Goal: Task Accomplishment & Management: Manage account settings

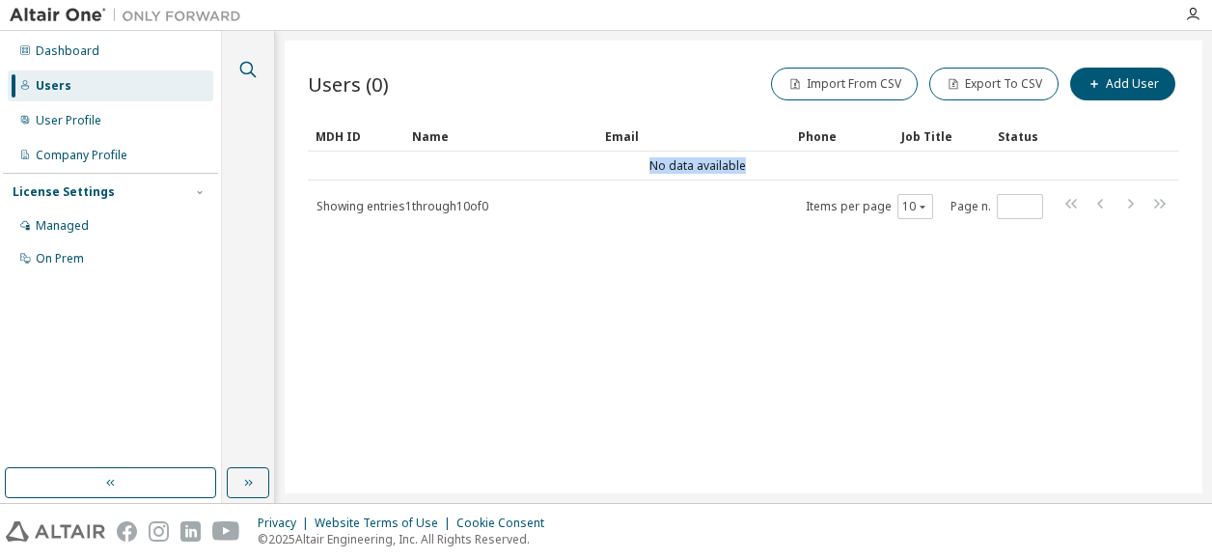
click at [249, 67] on icon "button" at bounding box center [247, 69] width 23 height 23
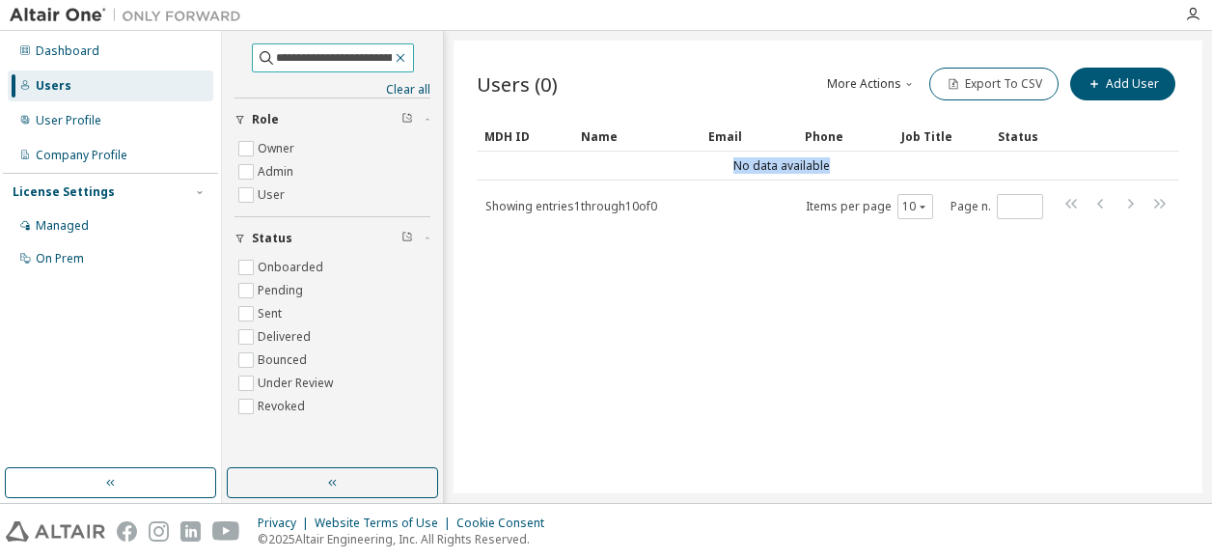
click at [408, 63] on icon "button" at bounding box center [400, 57] width 15 height 15
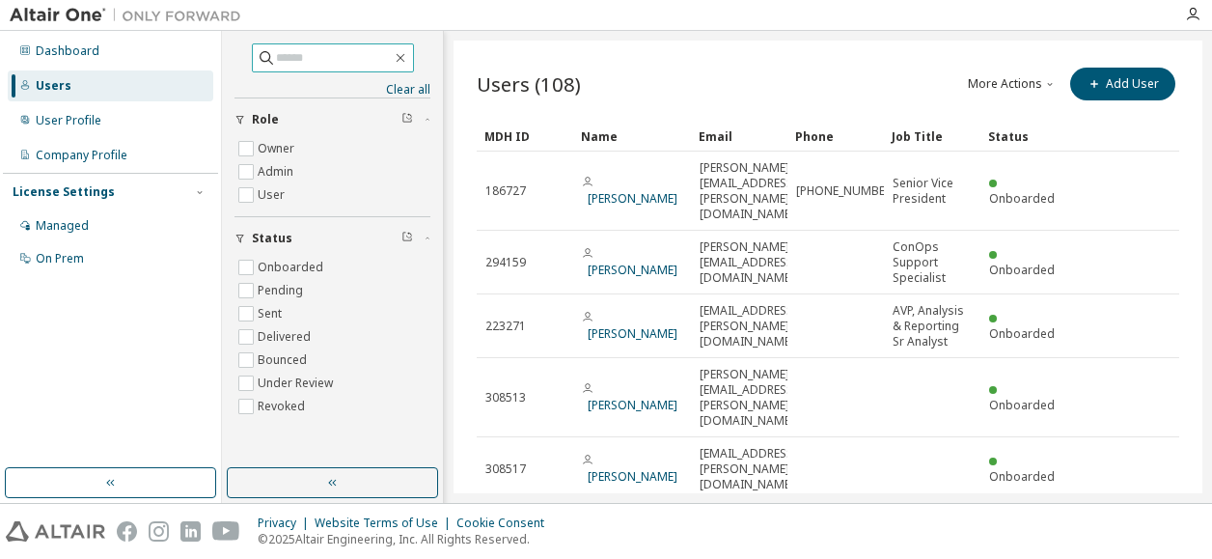
click at [276, 64] on input "text" at bounding box center [334, 57] width 116 height 19
paste input "**********"
type input "**********"
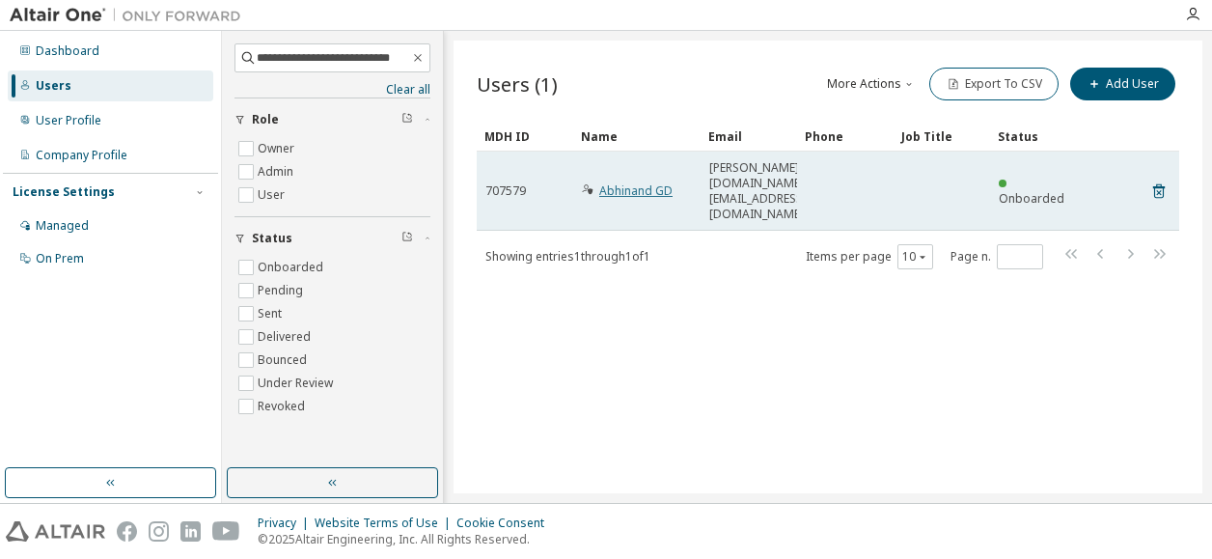
click at [643, 182] on link "Abhinand GD" at bounding box center [635, 190] width 73 height 16
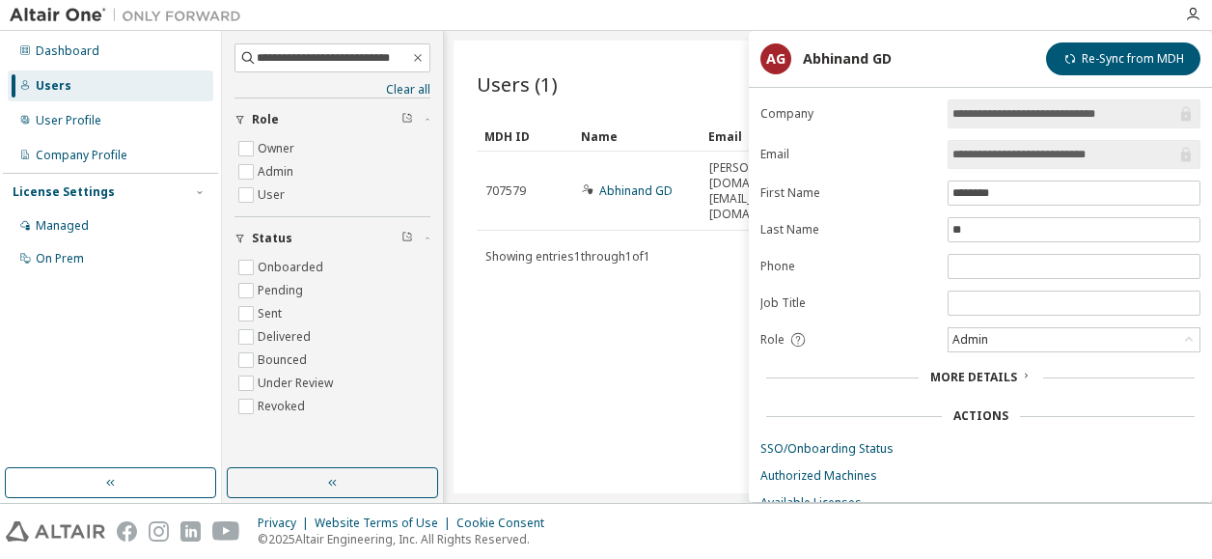
scroll to position [56, 0]
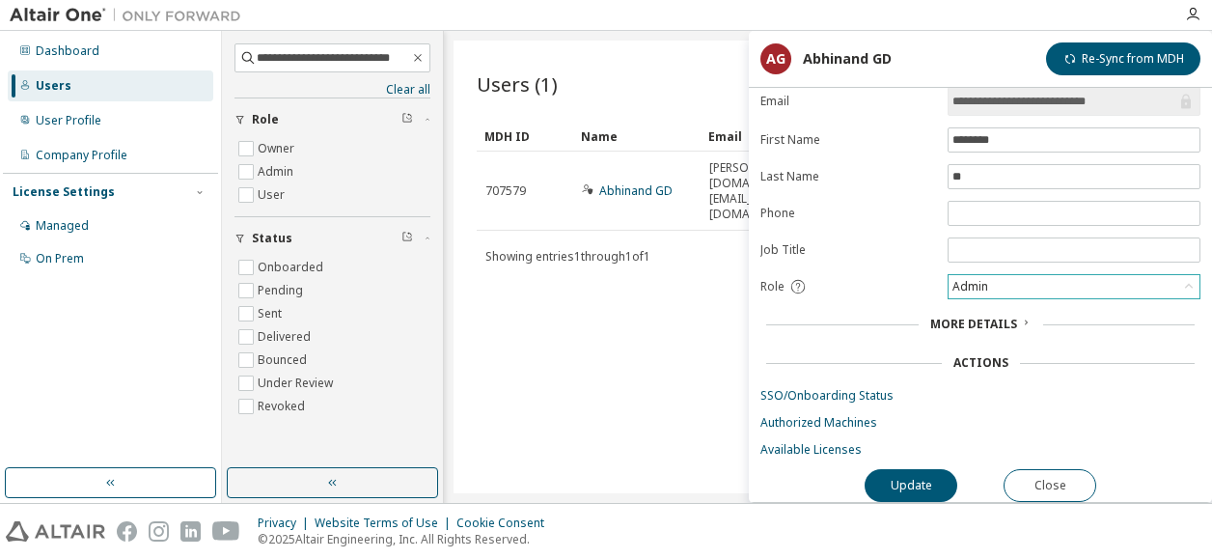
click at [1064, 284] on div "Admin" at bounding box center [1074, 286] width 251 height 23
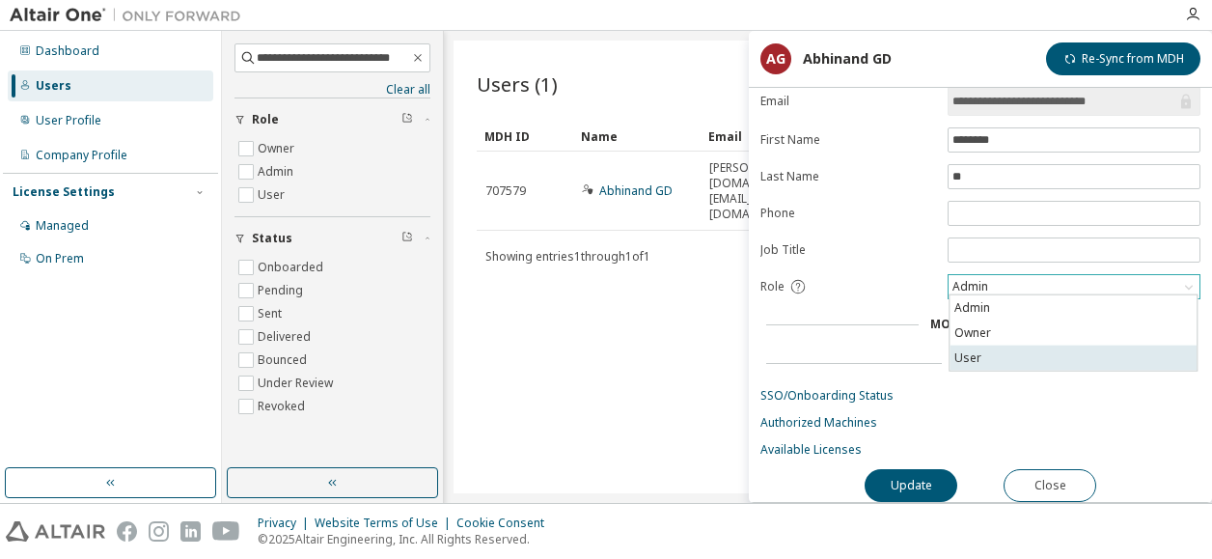
click at [986, 349] on li "User" at bounding box center [1073, 358] width 247 height 25
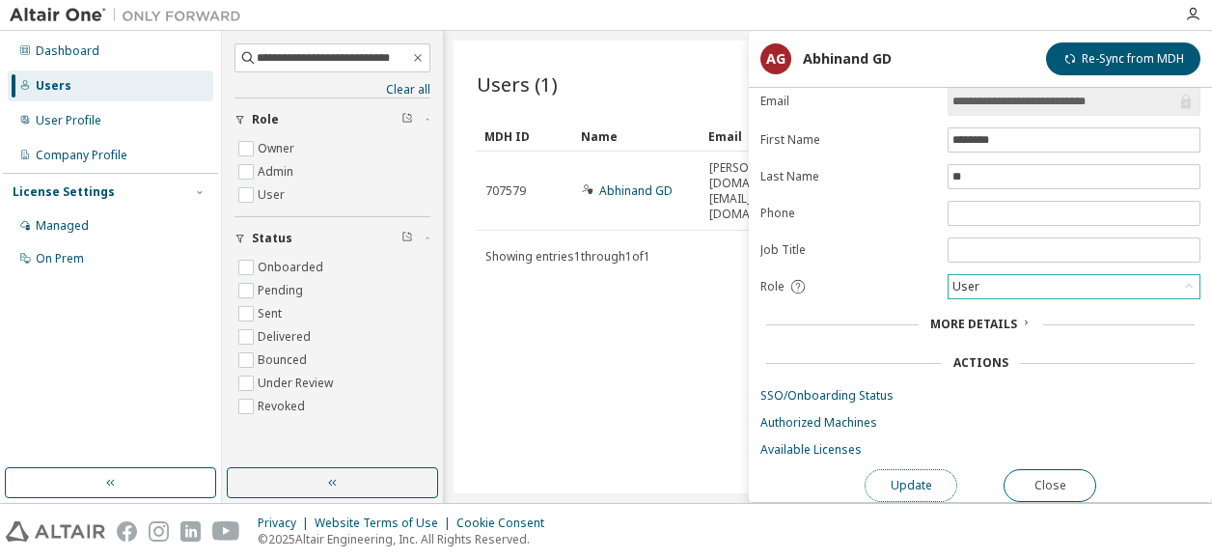
click at [905, 482] on button "Update" at bounding box center [911, 485] width 93 height 33
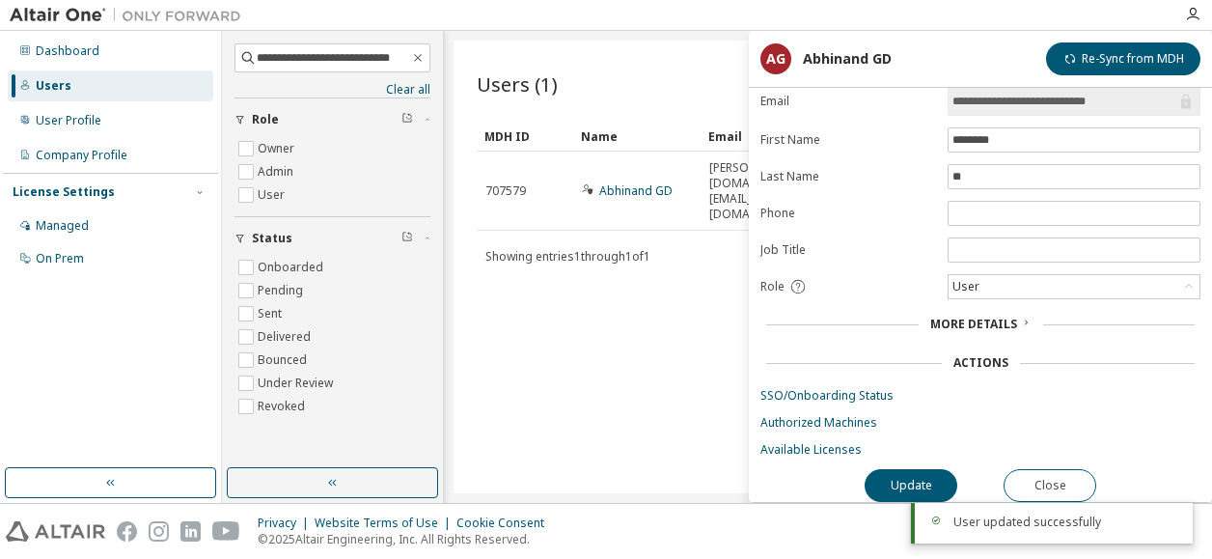
click at [599, 424] on div "Users (1) More Actions Import From CSV Export To CSV Add User Clear Load Save S…" at bounding box center [828, 267] width 749 height 453
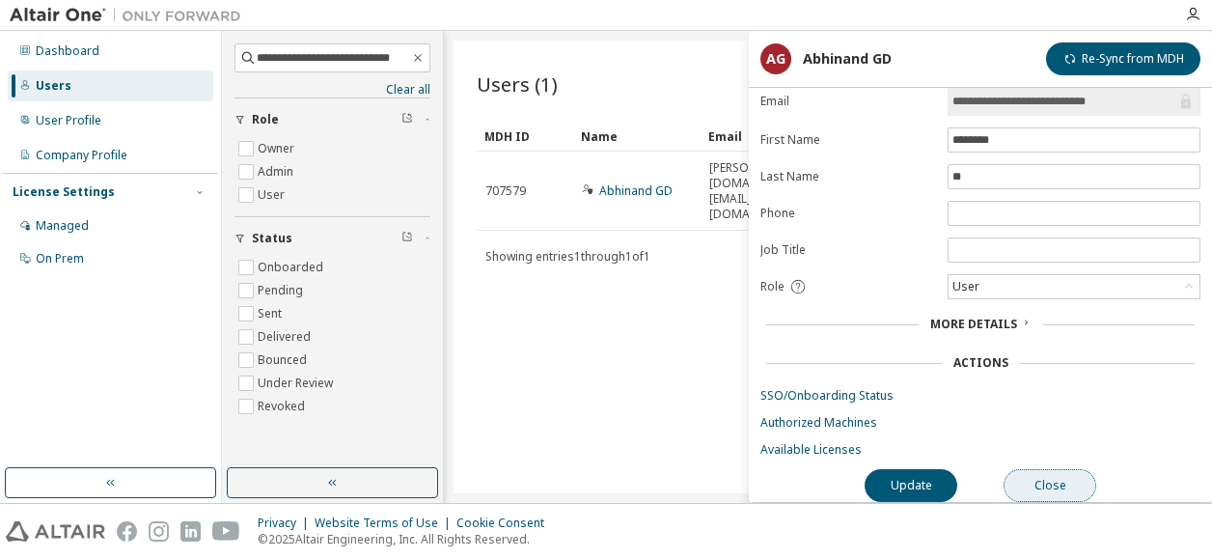
click at [1038, 470] on button "Close" at bounding box center [1050, 485] width 93 height 33
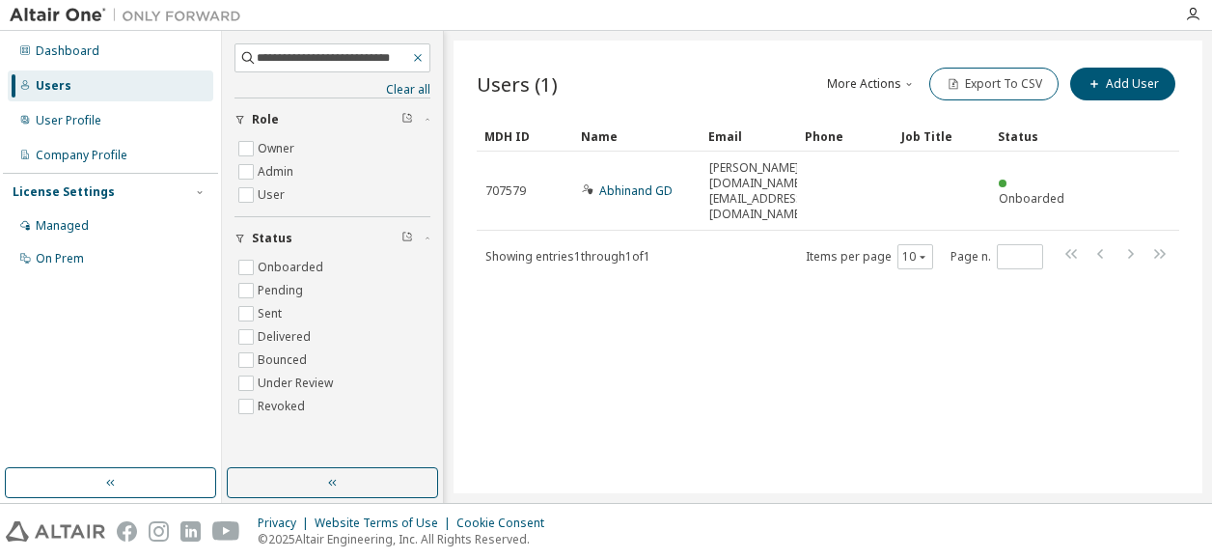
click at [415, 52] on icon "button" at bounding box center [418, 57] width 14 height 15
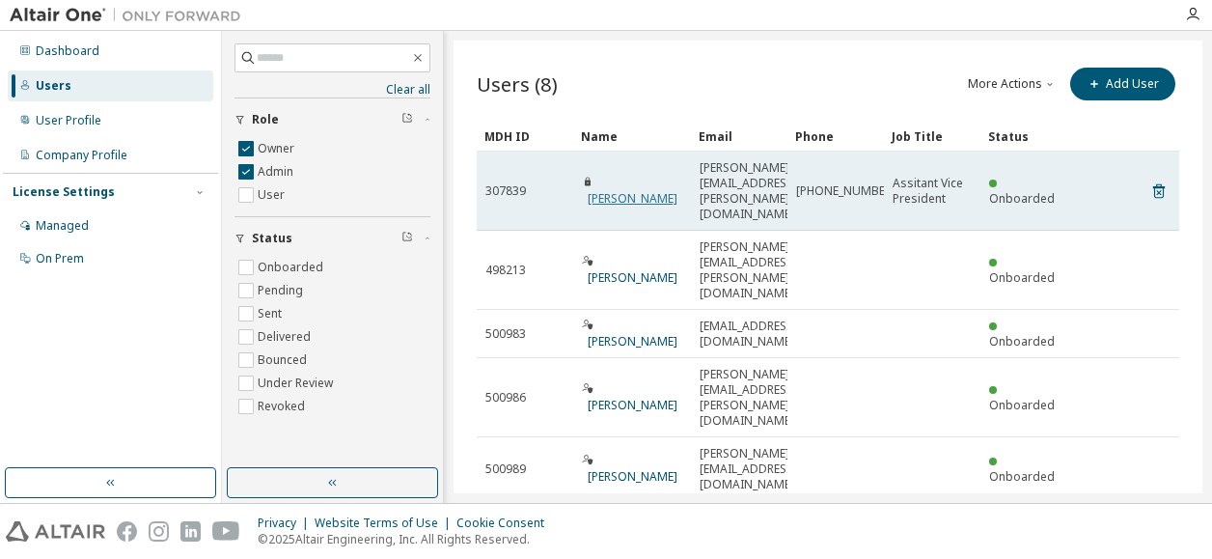
click at [606, 190] on link "[PERSON_NAME]" at bounding box center [633, 198] width 90 height 16
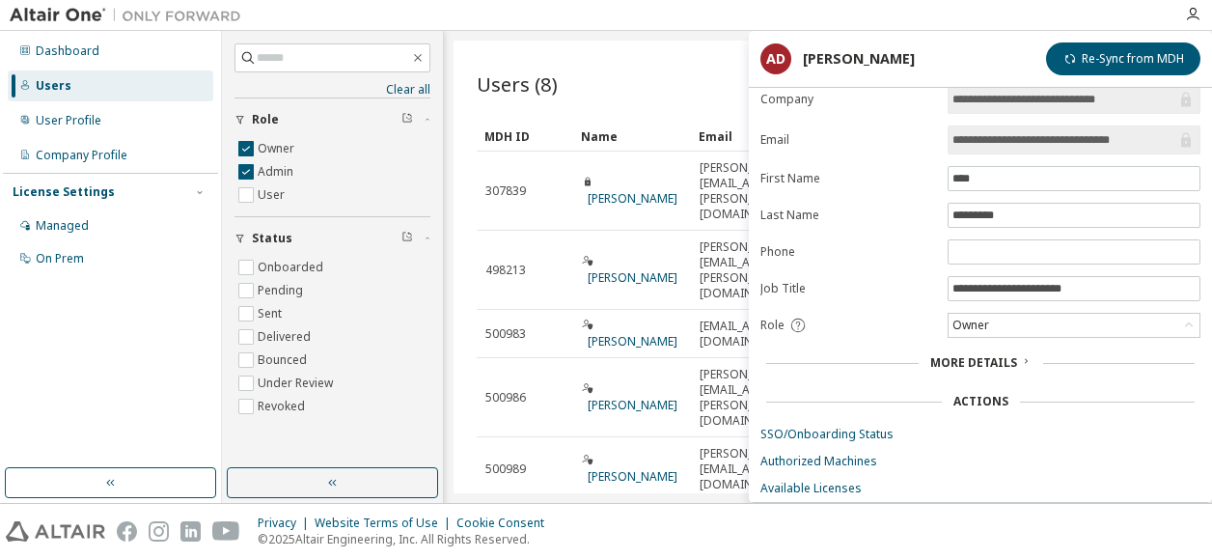
scroll to position [56, 0]
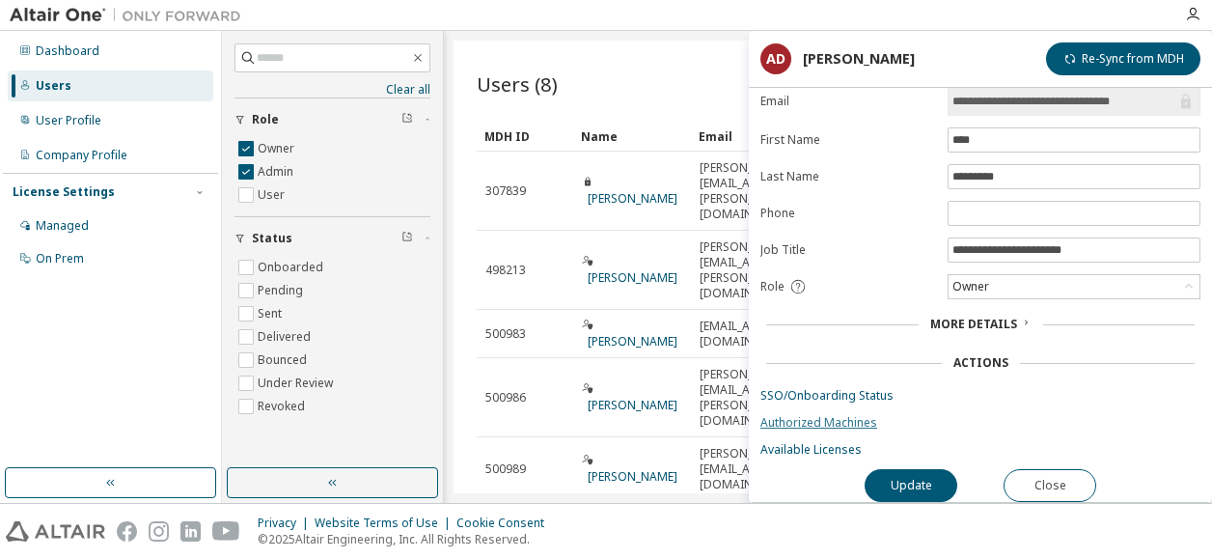
click at [808, 418] on link "Authorized Machines" at bounding box center [980, 422] width 440 height 15
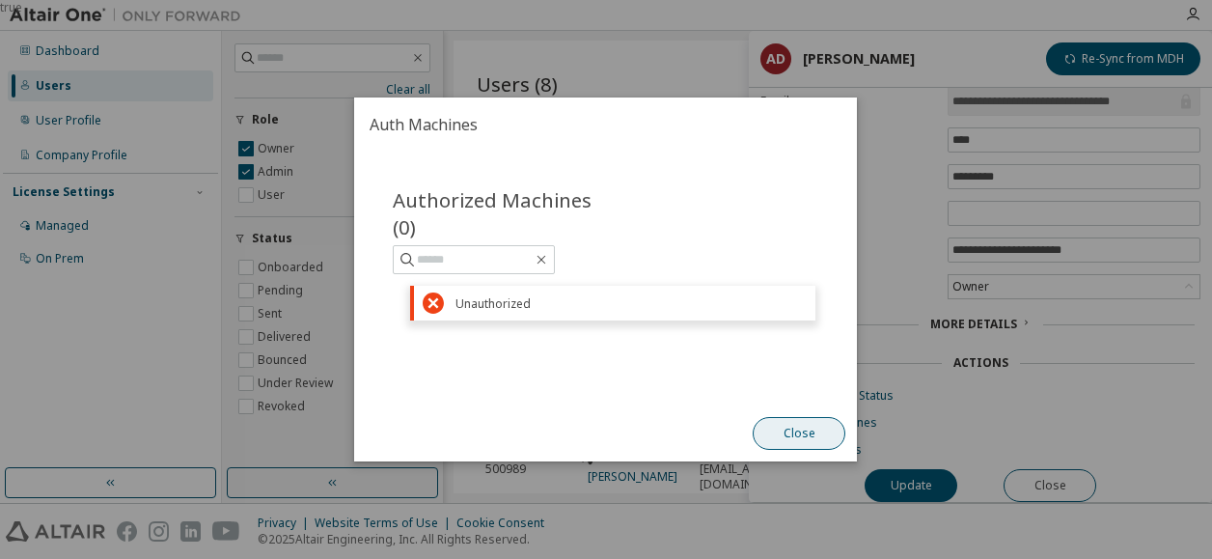
click at [772, 430] on button "Close" at bounding box center [800, 433] width 93 height 33
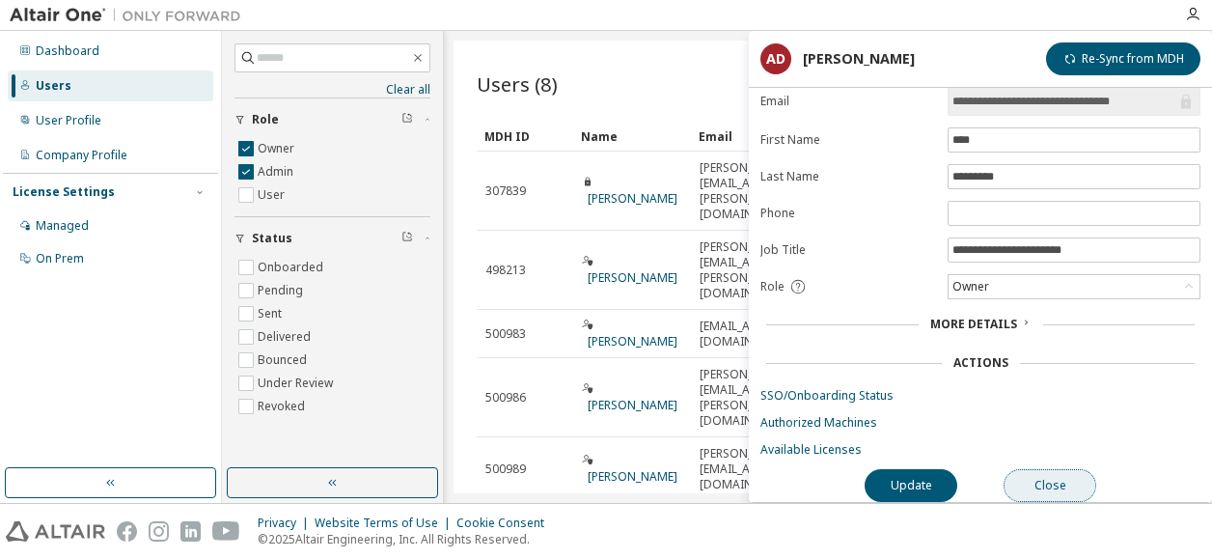
click at [1017, 469] on button "Close" at bounding box center [1050, 485] width 93 height 33
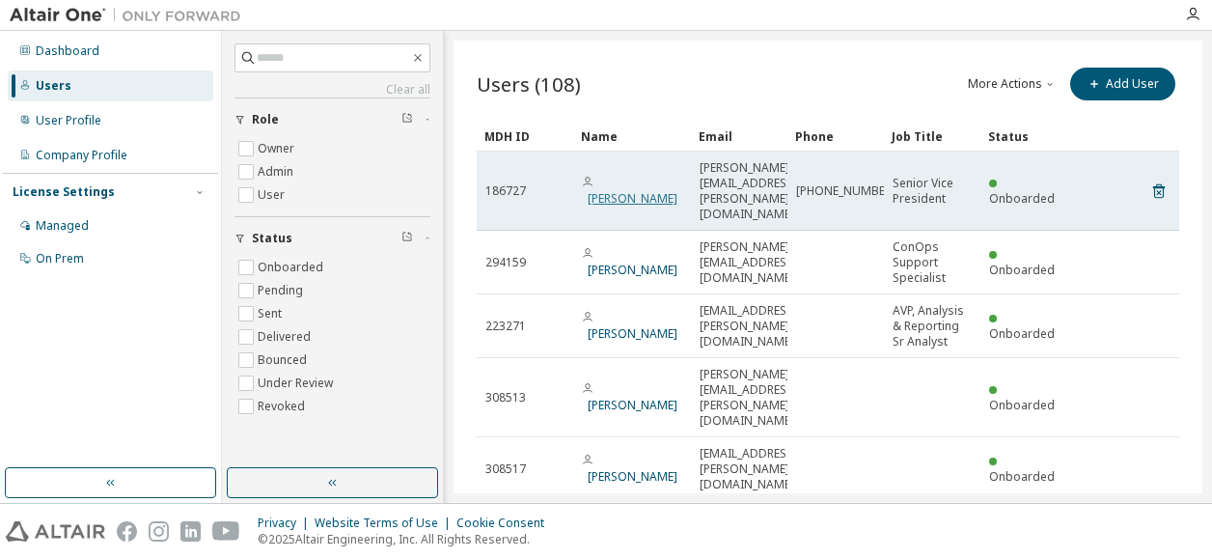
click at [611, 190] on link "[PERSON_NAME]" at bounding box center [633, 198] width 90 height 16
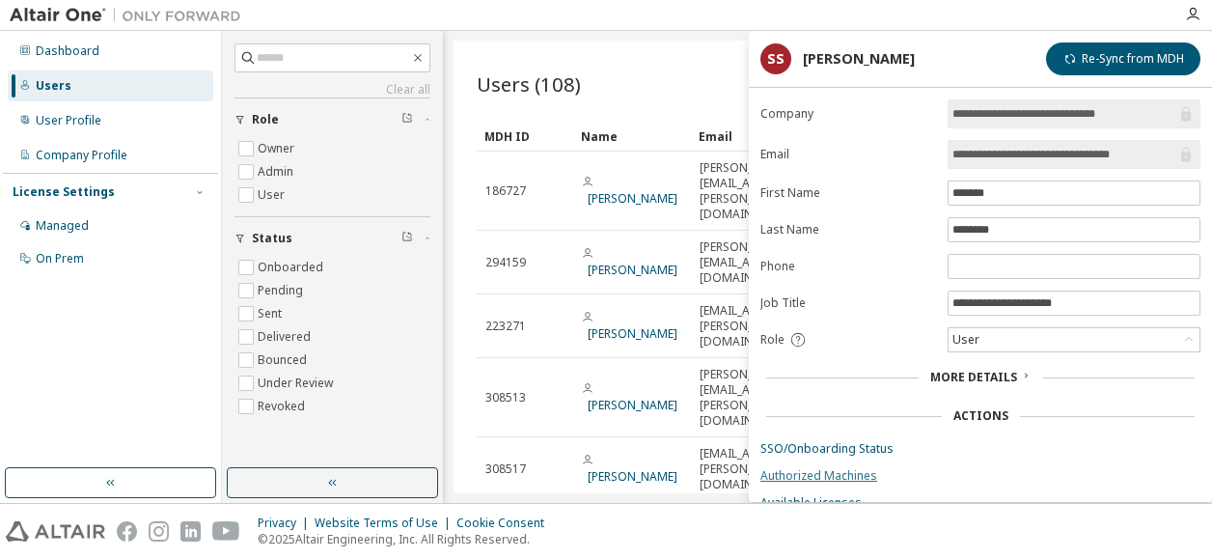
click at [807, 468] on link "Authorized Machines" at bounding box center [980, 475] width 440 height 15
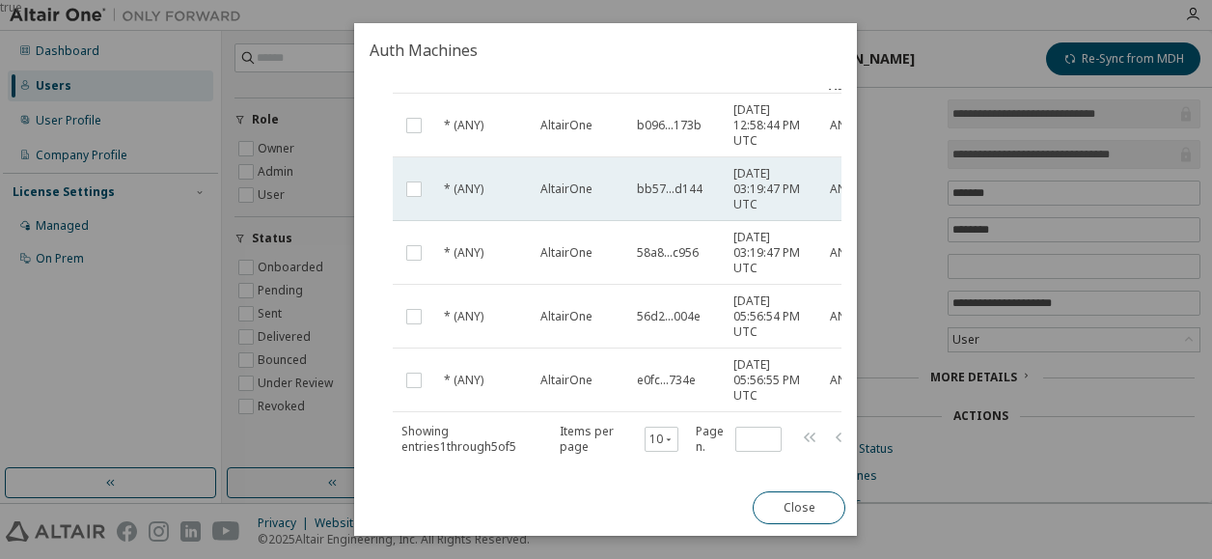
scroll to position [205, 0]
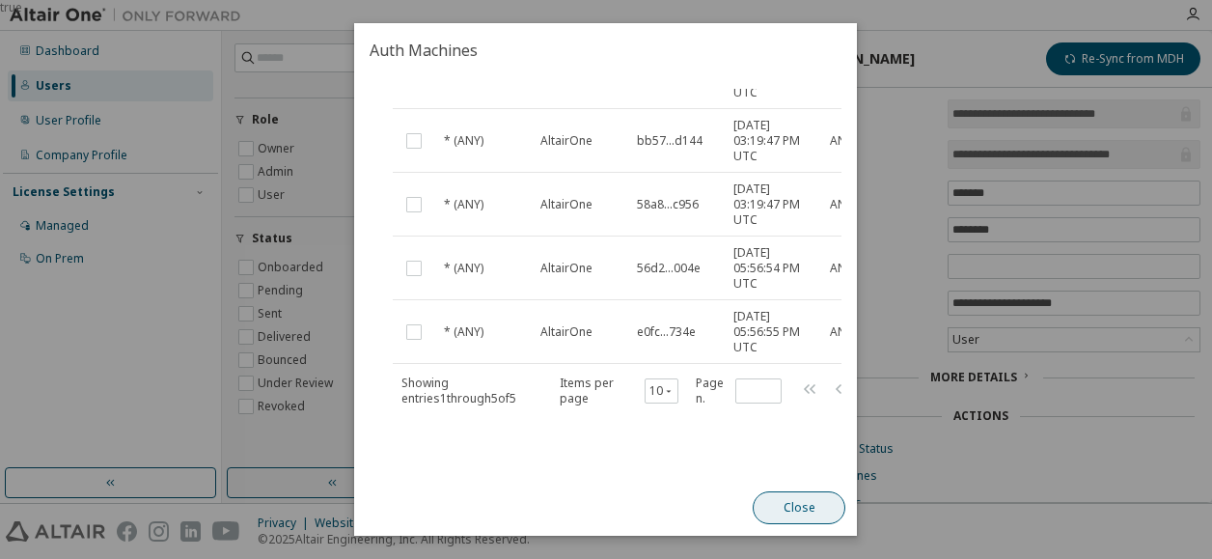
click at [794, 503] on button "Close" at bounding box center [800, 507] width 93 height 33
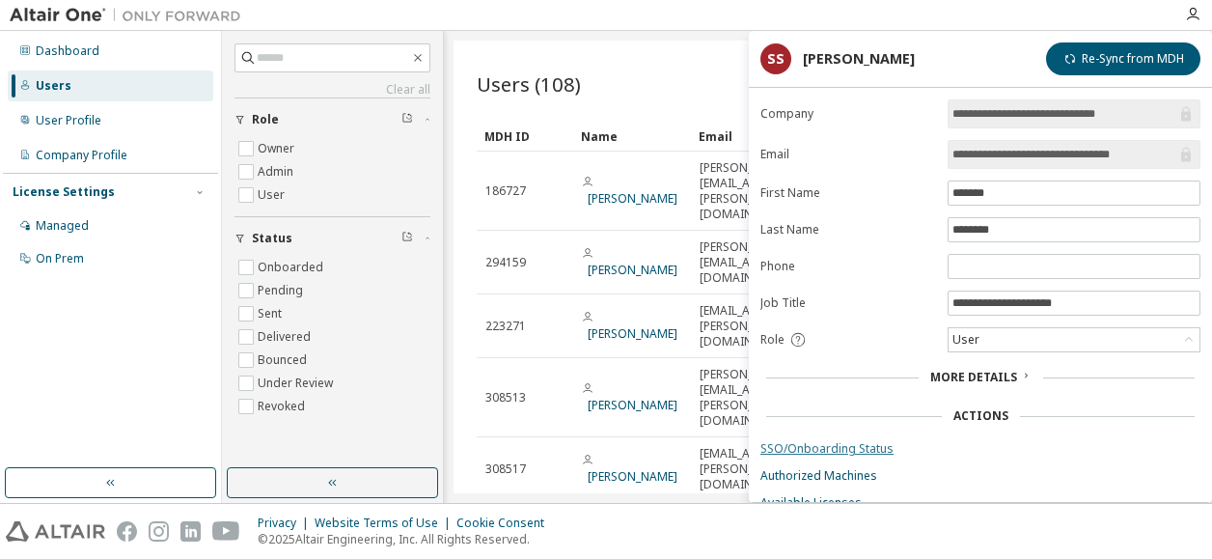
click at [837, 444] on link "SSO/Onboarding Status" at bounding box center [980, 448] width 440 height 15
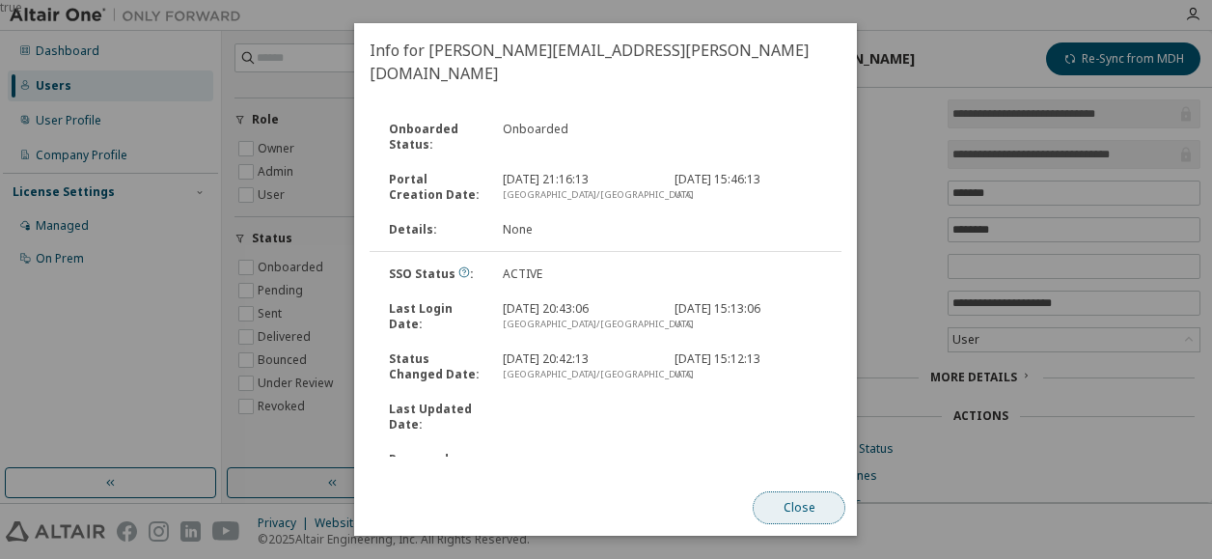
click at [807, 522] on button "Close" at bounding box center [800, 507] width 93 height 33
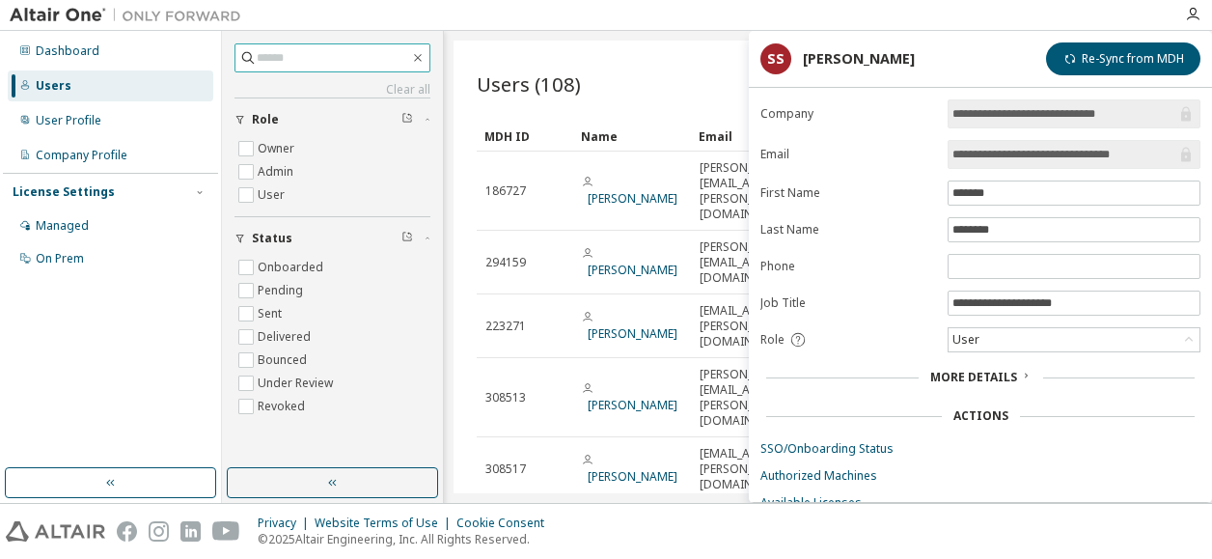
click at [286, 59] on input "text" at bounding box center [333, 57] width 153 height 19
paste input "**********"
type input "**********"
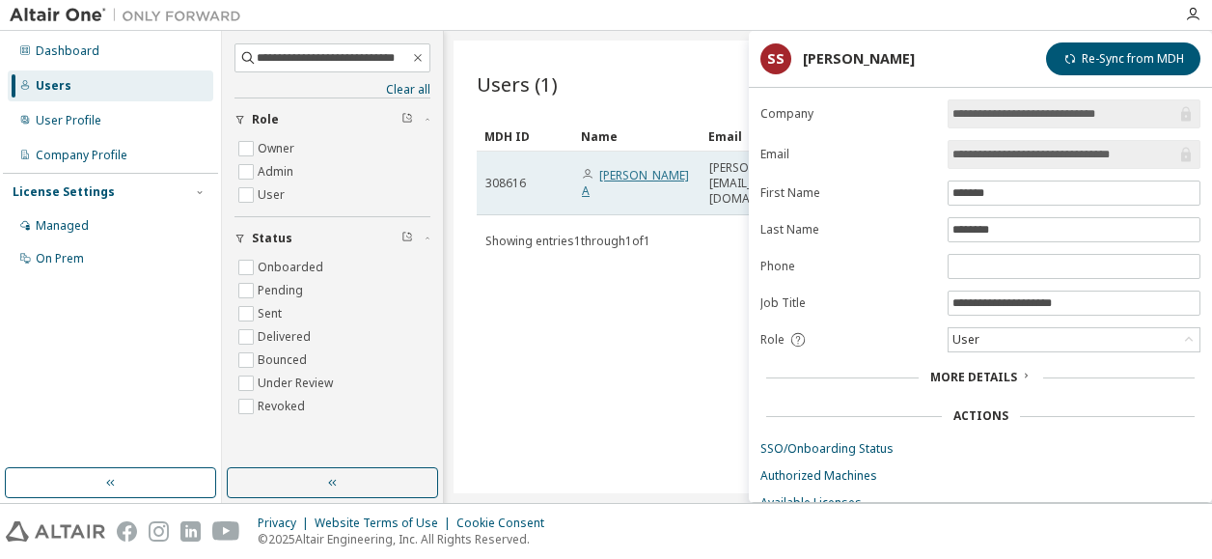
click at [638, 169] on link "[PERSON_NAME] A" at bounding box center [635, 183] width 107 height 32
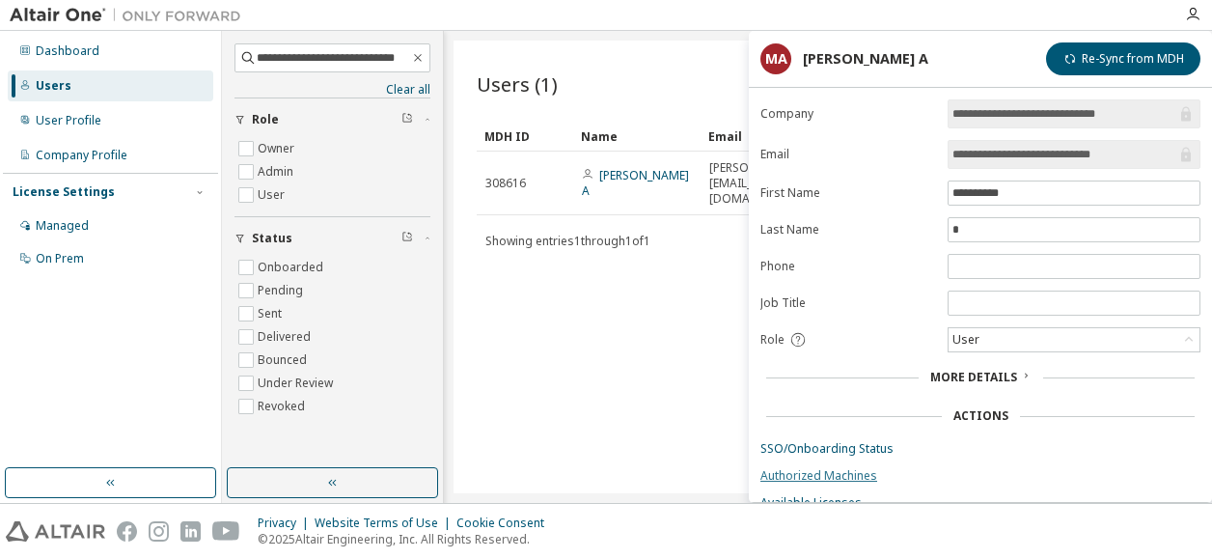
click at [799, 468] on link "Authorized Machines" at bounding box center [980, 475] width 440 height 15
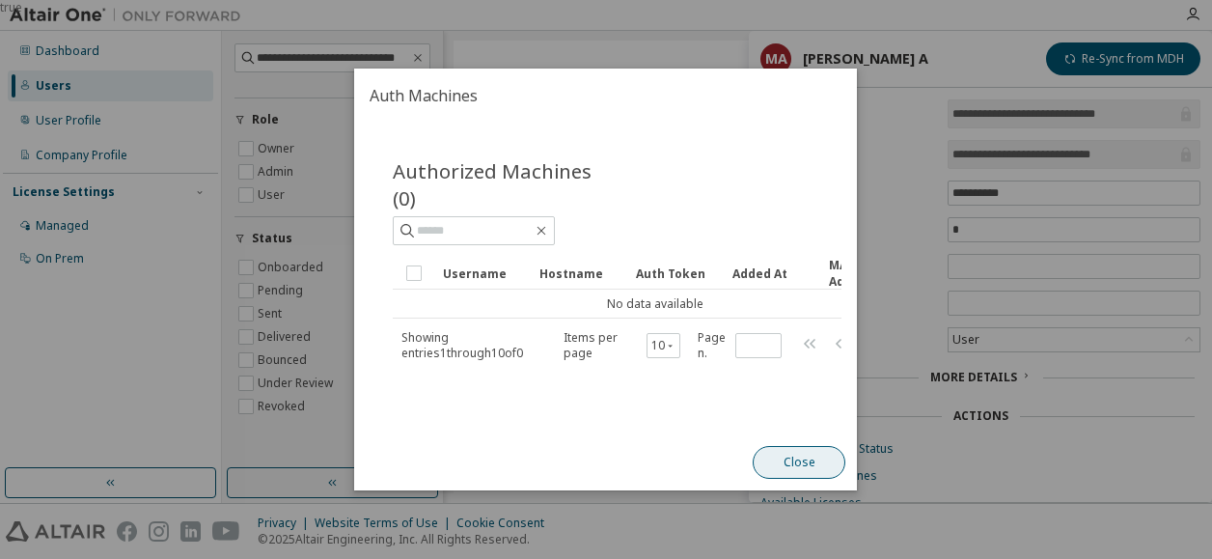
click at [795, 479] on button "Close" at bounding box center [800, 462] width 93 height 33
